Goal: Task Accomplishment & Management: Manage account settings

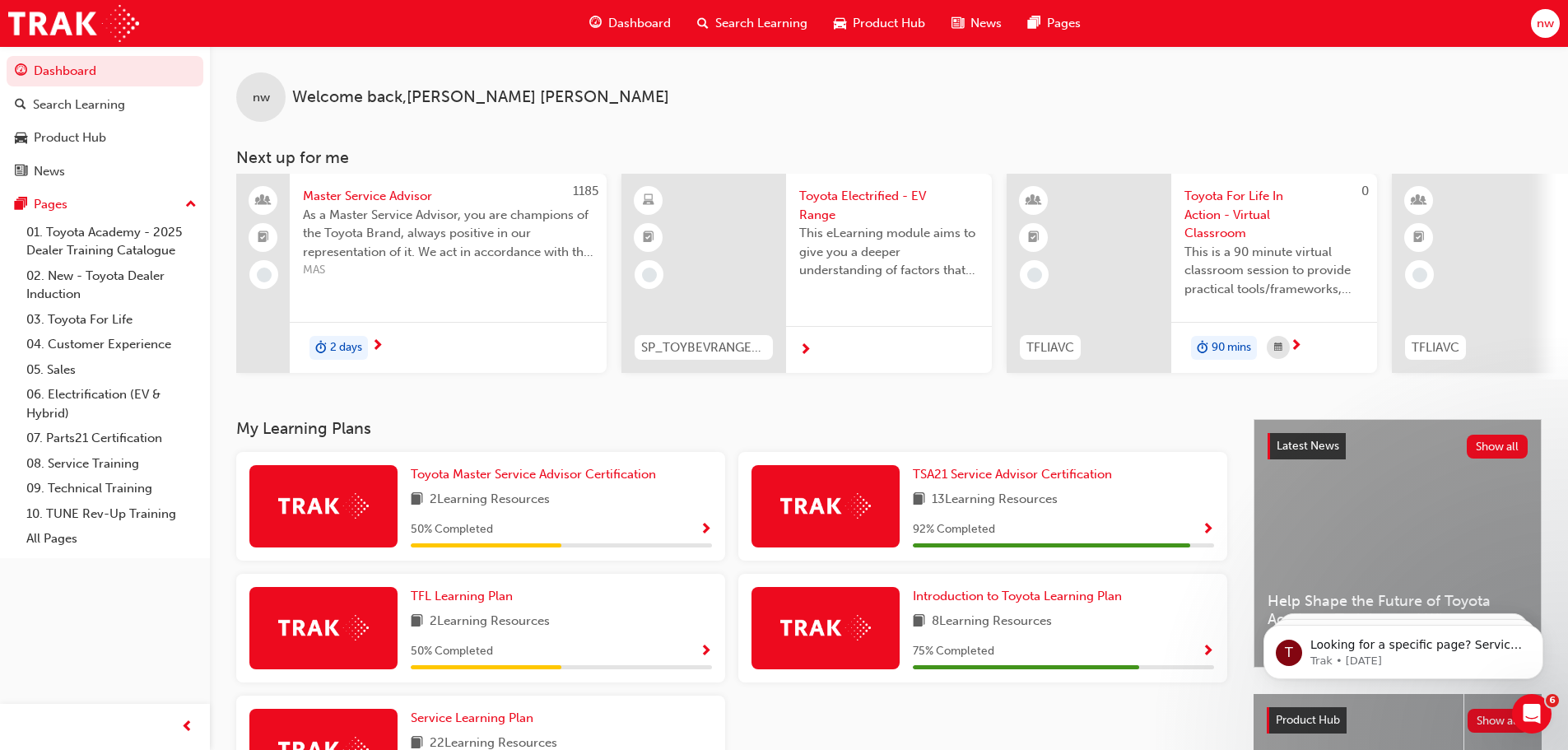
click at [1528, 27] on div "Dashboard Search Learning Product Hub News Pages nw" at bounding box center [784, 23] width 1568 height 47
click at [1545, 33] on div "nw" at bounding box center [1546, 24] width 29 height 29
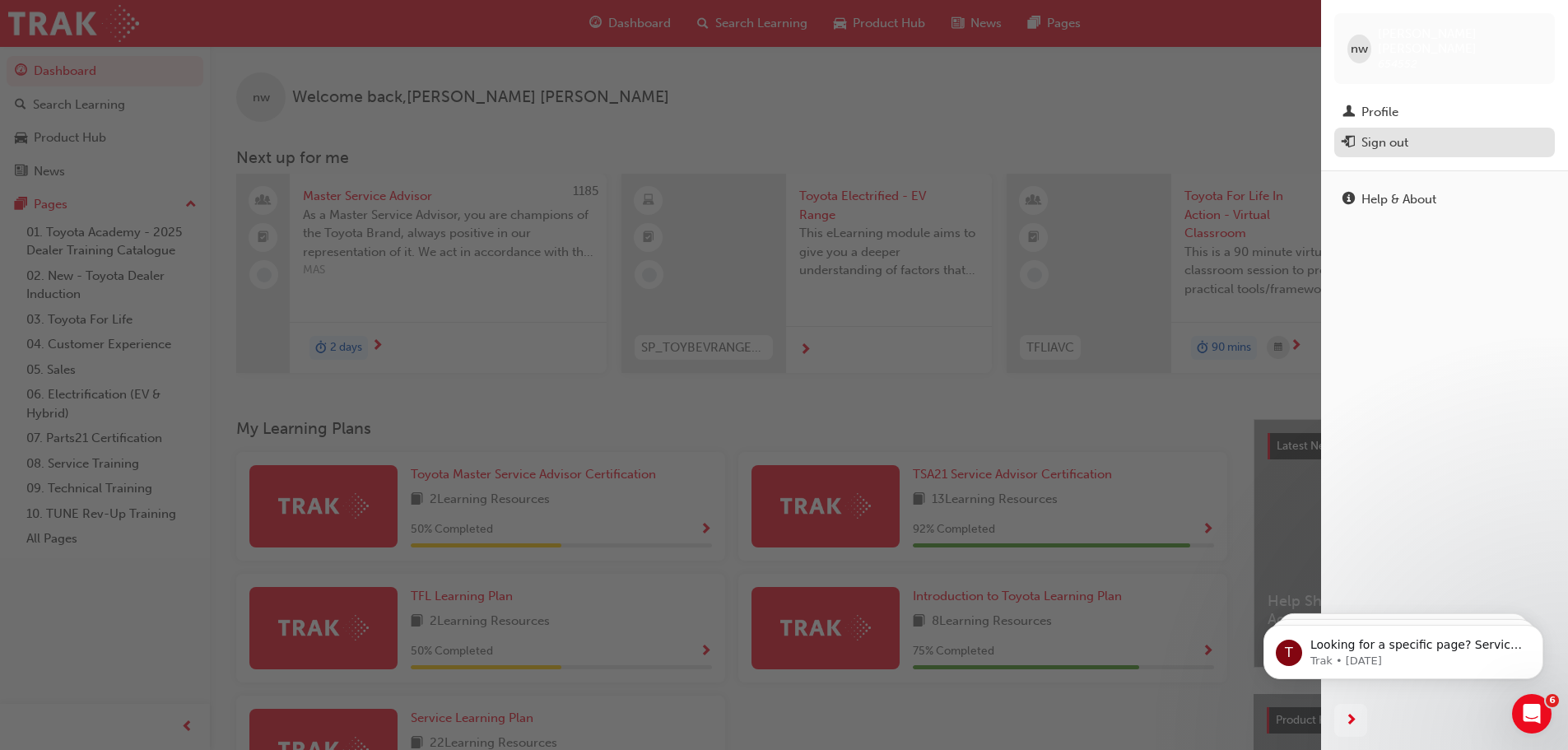
click at [1373, 134] on div "Sign out" at bounding box center [1385, 143] width 47 height 19
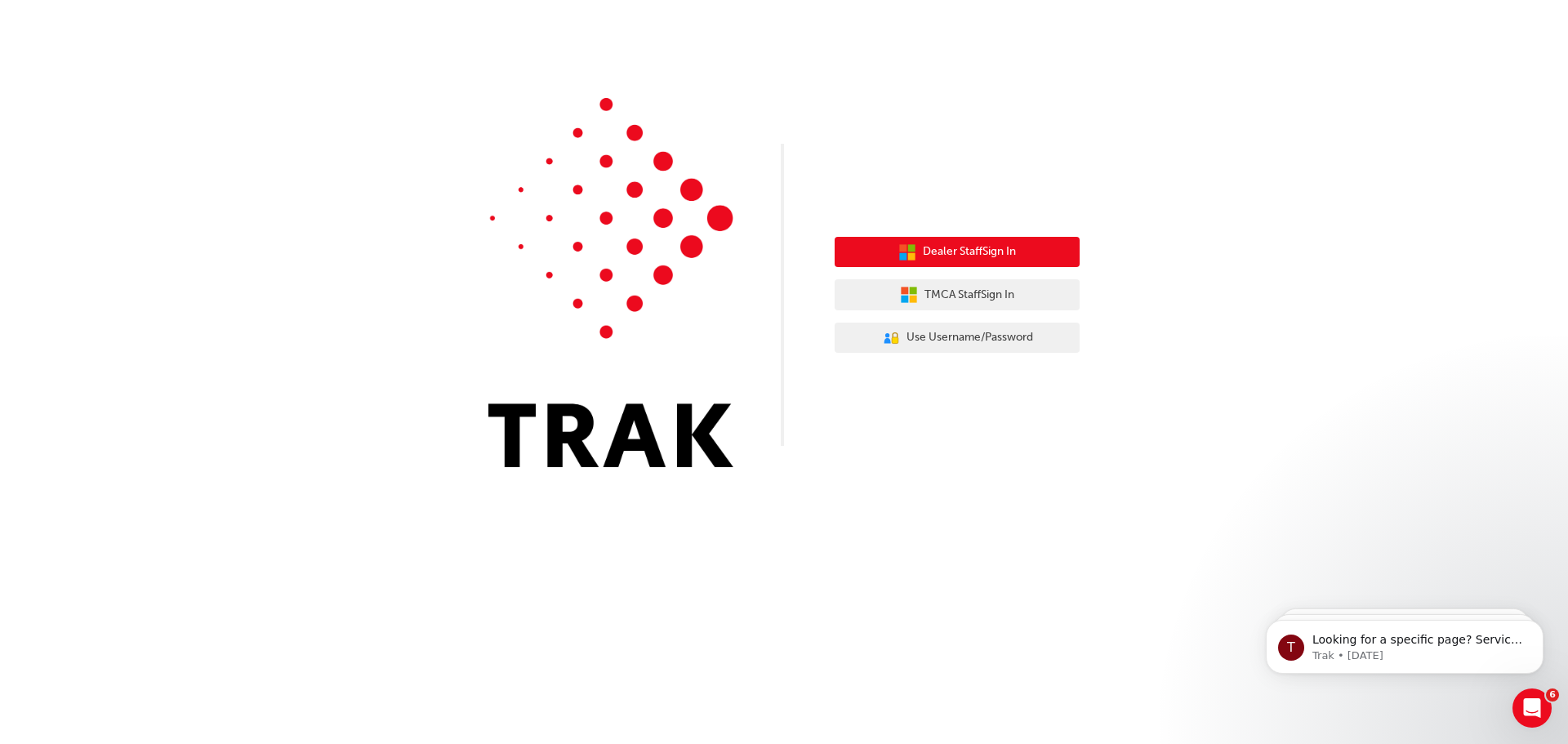
click at [974, 256] on span "Dealer Staff Sign In" at bounding box center [969, 252] width 93 height 19
